Goal: Task Accomplishment & Management: Use online tool/utility

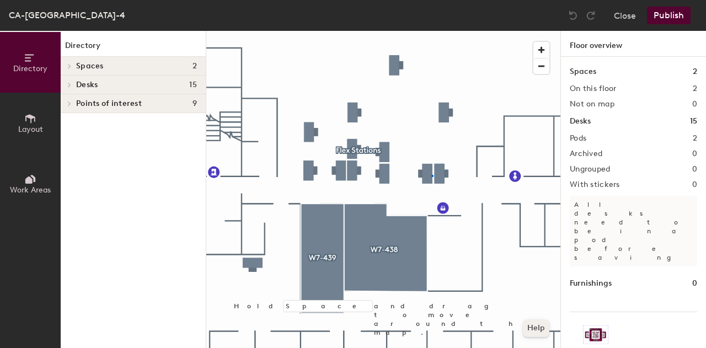
click at [432, 31] on div at bounding box center [383, 31] width 354 height 0
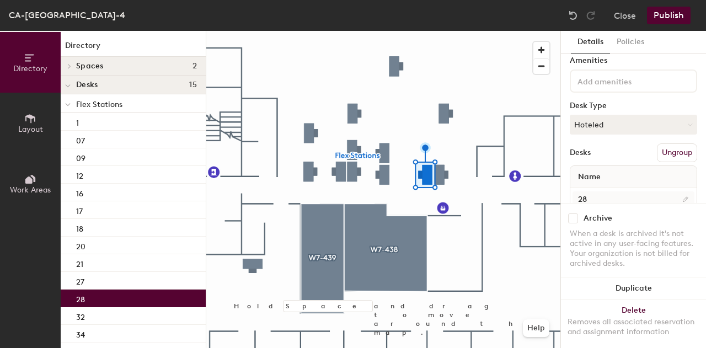
scroll to position [71, 0]
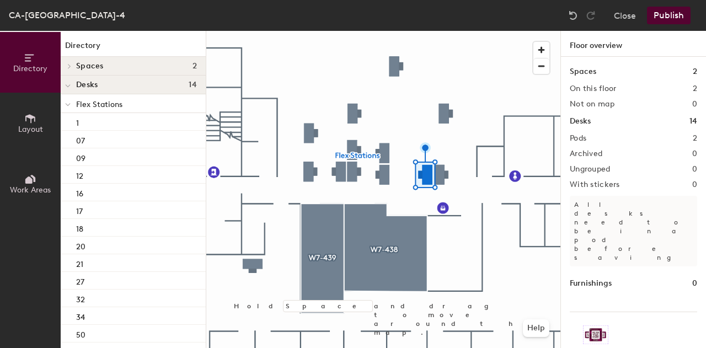
click at [436, 31] on div at bounding box center [383, 31] width 354 height 0
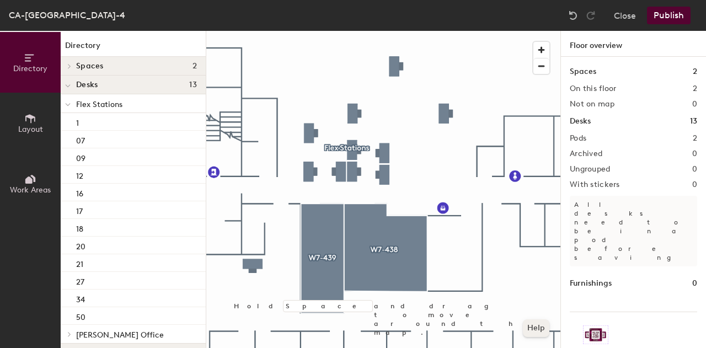
click at [355, 31] on div at bounding box center [383, 31] width 354 height 0
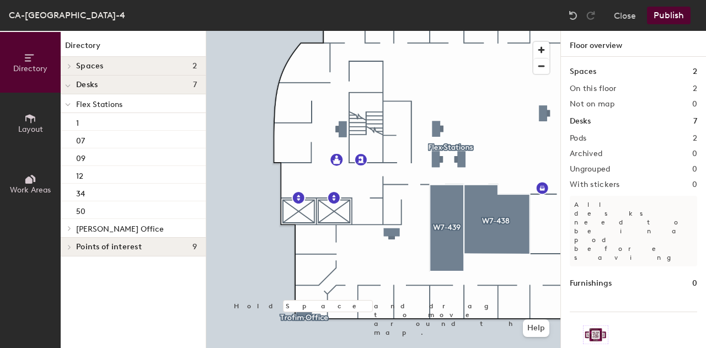
click at [663, 24] on div "CA-[GEOGRAPHIC_DATA]-4 Close Publish" at bounding box center [353, 15] width 706 height 31
click at [664, 23] on button "Publish" at bounding box center [669, 16] width 44 height 18
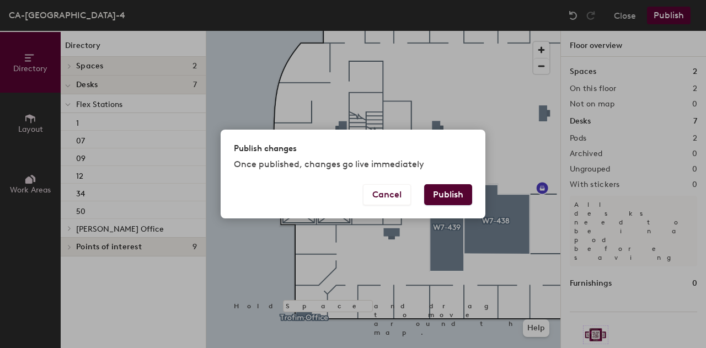
click at [460, 199] on button "Publish" at bounding box center [448, 194] width 48 height 21
